Goal: Task Accomplishment & Management: Use online tool/utility

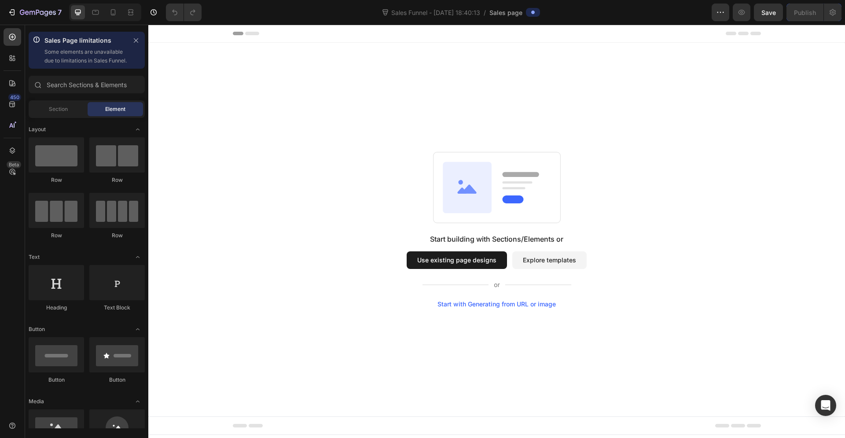
click at [476, 261] on button "Use existing page designs" at bounding box center [456, 260] width 100 height 18
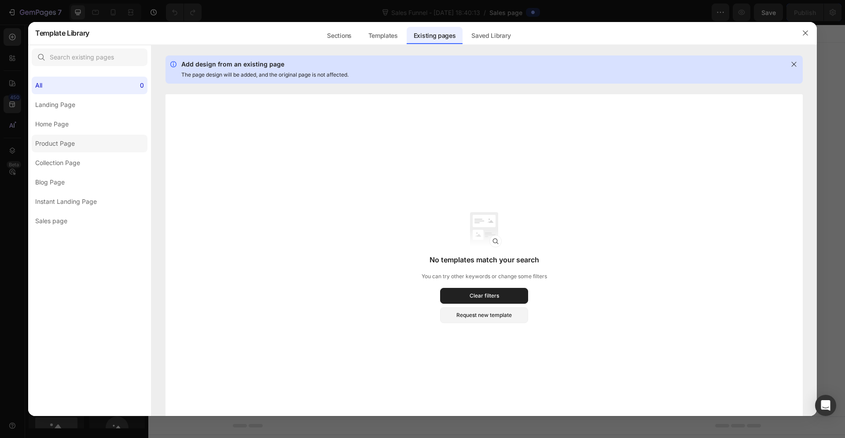
click at [87, 136] on label "Product Page" at bounding box center [90, 144] width 116 height 18
click at [384, 35] on div "Templates" at bounding box center [383, 36] width 44 height 18
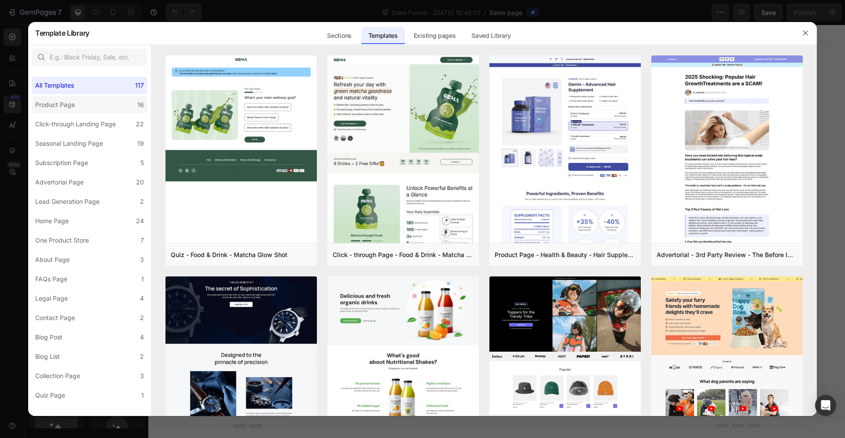
click at [84, 112] on label "Product Page 16" at bounding box center [90, 105] width 116 height 18
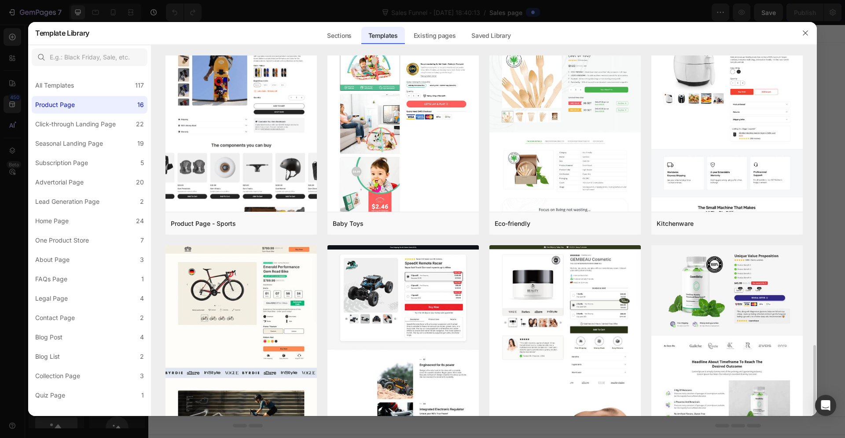
scroll to position [575, 0]
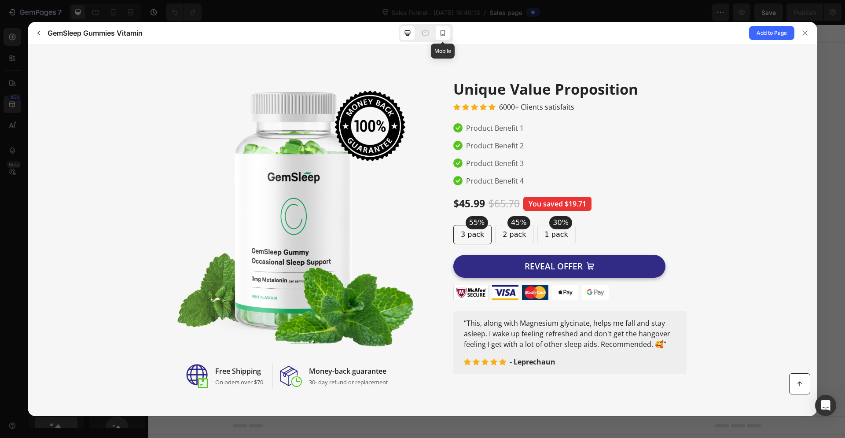
scroll to position [0, 0]
click at [442, 28] on div at bounding box center [442, 33] width 14 height 14
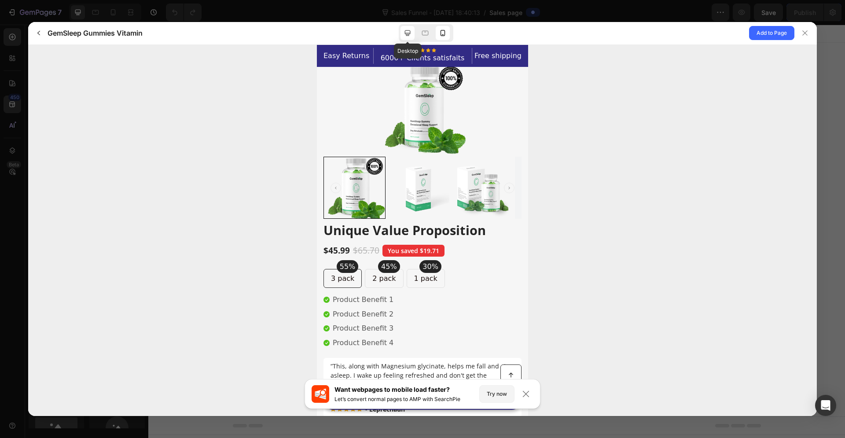
click at [410, 35] on icon at bounding box center [407, 33] width 9 height 9
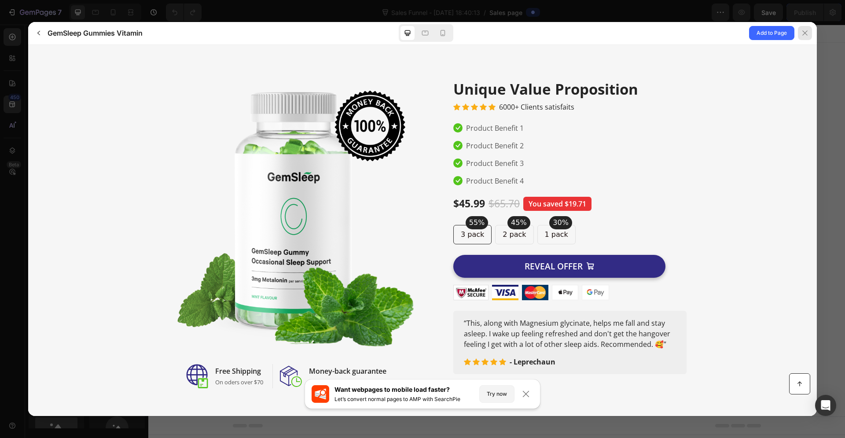
click at [804, 32] on icon at bounding box center [804, 32] width 7 height 7
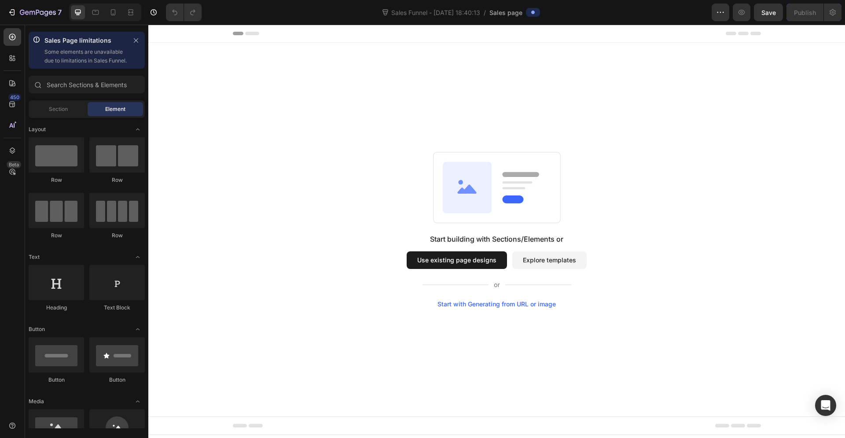
click at [549, 260] on button "Explore templates" at bounding box center [549, 260] width 74 height 18
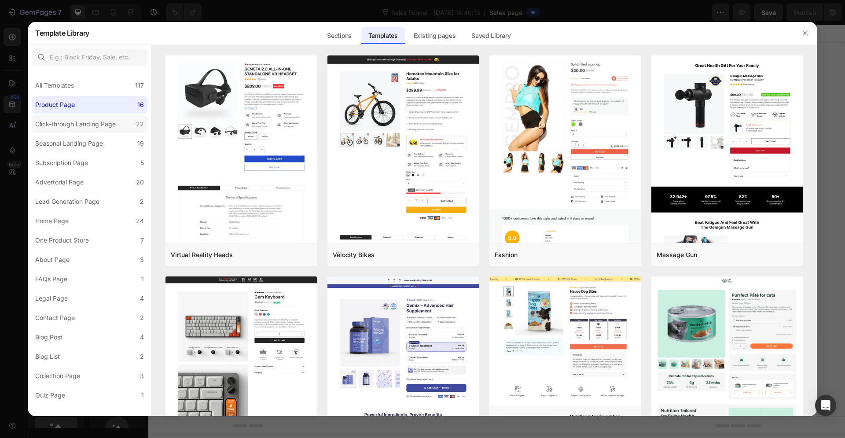
click at [84, 124] on div "Click-through Landing Page" at bounding box center [75, 124] width 81 height 11
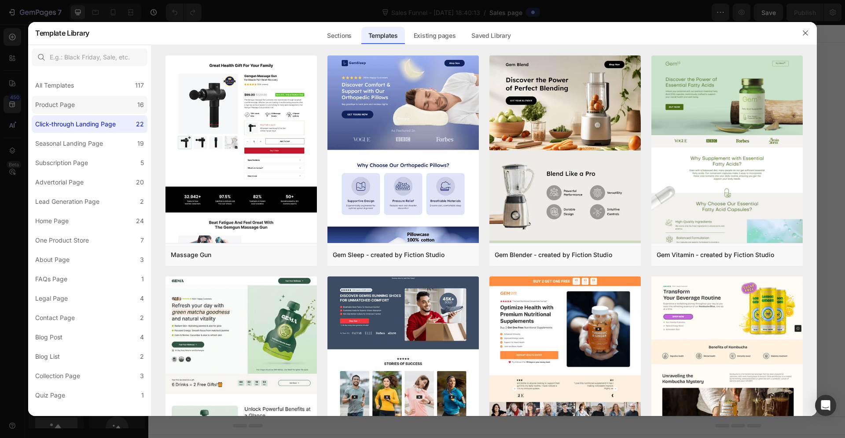
click at [83, 107] on label "Product Page 16" at bounding box center [90, 105] width 116 height 18
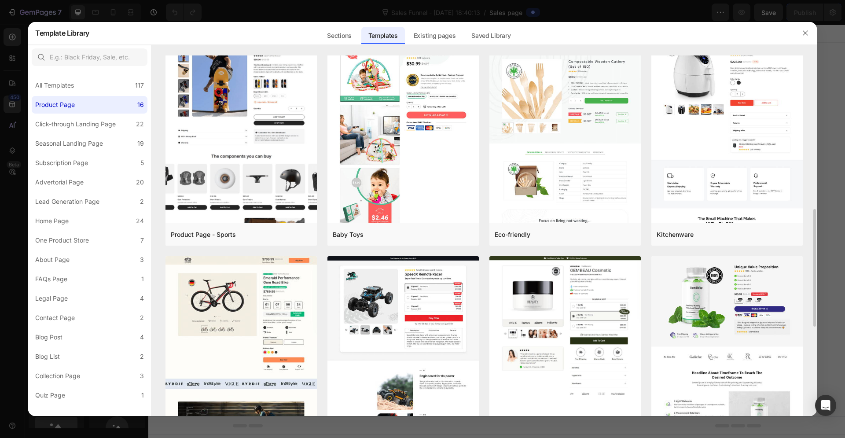
scroll to position [527, 0]
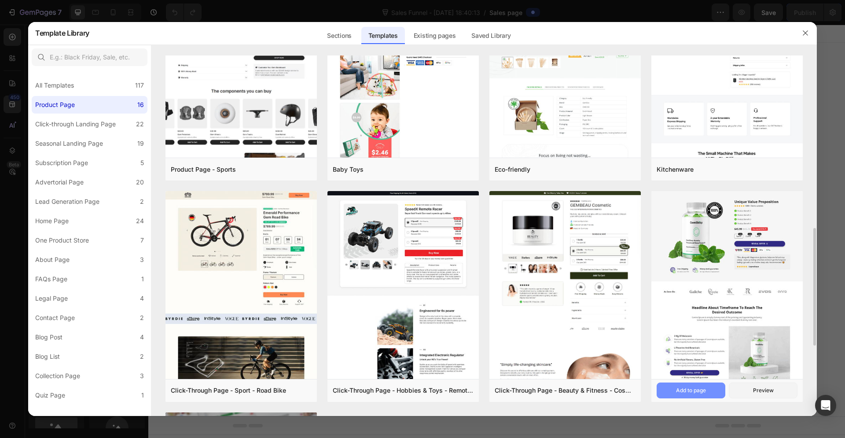
click at [709, 392] on button "Add to page" at bounding box center [690, 390] width 69 height 16
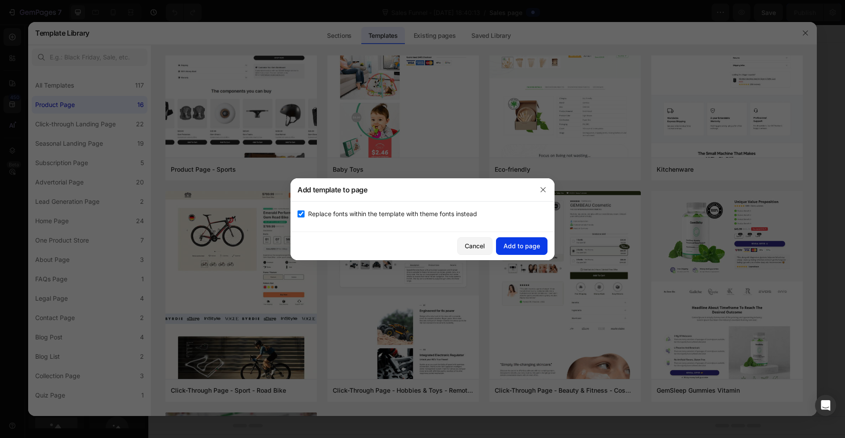
click at [512, 243] on div "Add to page" at bounding box center [521, 245] width 37 height 9
click at [489, 247] on button "Cancel" at bounding box center [474, 246] width 35 height 18
click at [485, 247] on button "Cancel" at bounding box center [474, 246] width 35 height 18
click at [476, 245] on div "Cancel" at bounding box center [475, 245] width 20 height 9
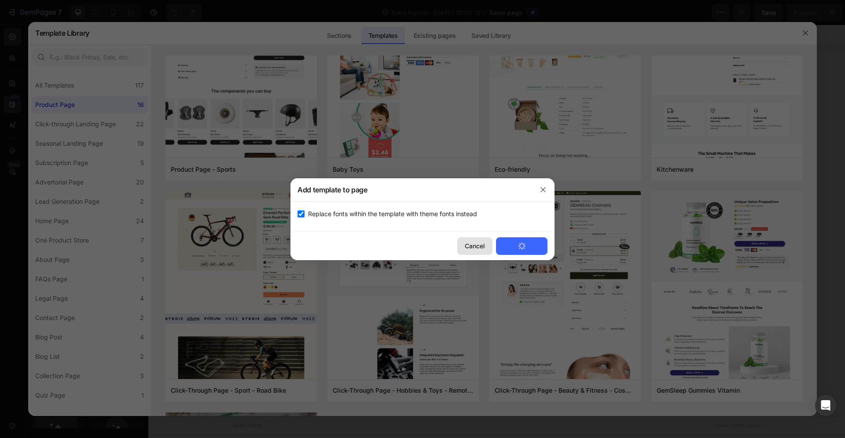
click at [476, 245] on div "Cancel" at bounding box center [475, 245] width 20 height 9
click at [537, 193] on button "button" at bounding box center [543, 190] width 14 height 14
click at [542, 214] on img at bounding box center [483, 251] width 205 height 75
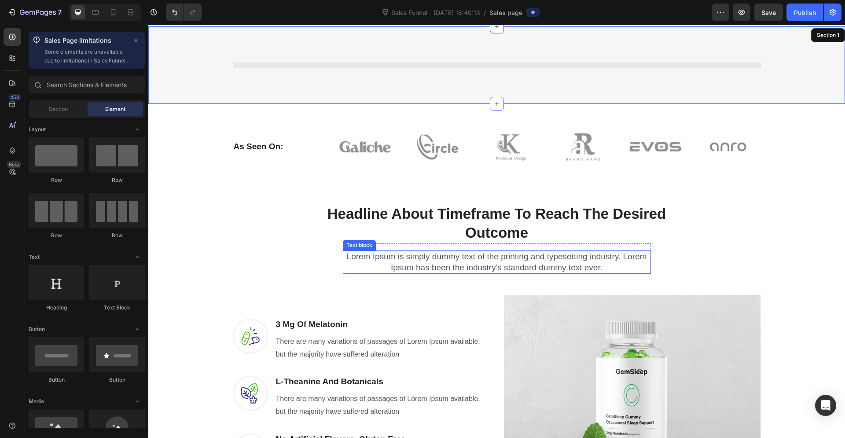
scroll to position [0, 0]
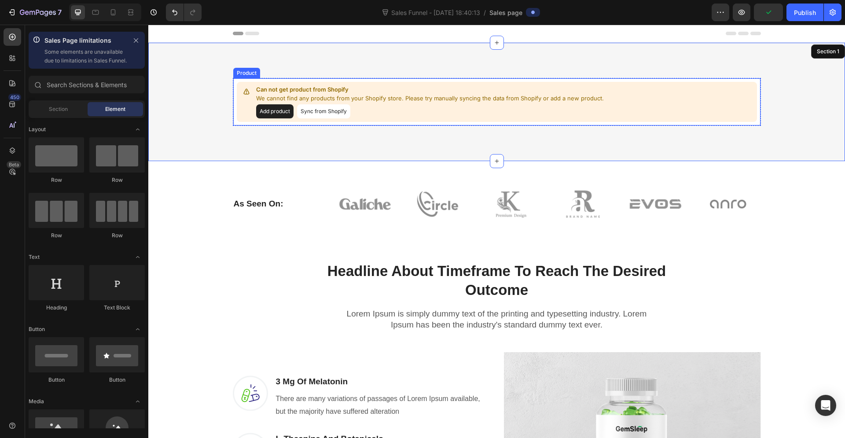
click at [273, 111] on button "Add product" at bounding box center [274, 111] width 37 height 14
